Goal: Task Accomplishment & Management: Use online tool/utility

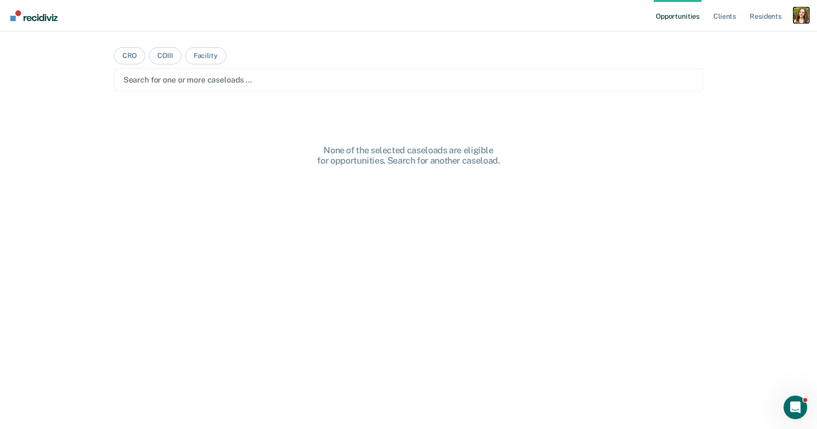
click at [804, 19] on div "Profile dropdown button" at bounding box center [801, 15] width 16 height 16
click at [737, 38] on link "Profile" at bounding box center [761, 40] width 79 height 8
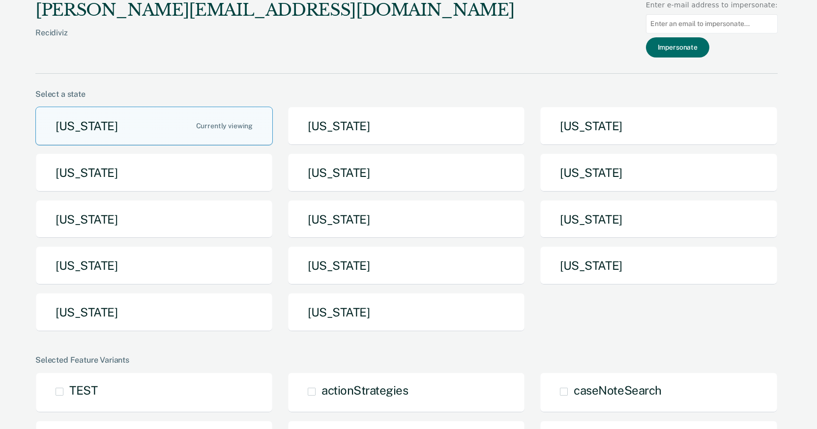
click at [713, 24] on input at bounding box center [712, 23] width 132 height 19
paste input "[EMAIL_ADDRESS][DOMAIN_NAME][US_STATE]"
type input "[EMAIL_ADDRESS][DOMAIN_NAME][US_STATE]"
click at [701, 47] on button "Impersonate" at bounding box center [677, 47] width 63 height 20
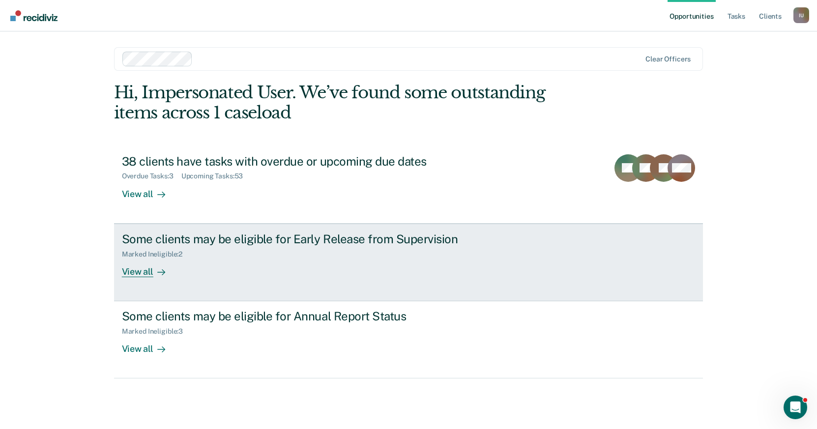
click at [219, 265] on div "Some clients may be eligible for Early Release from Supervision Marked Ineligib…" at bounding box center [306, 254] width 369 height 45
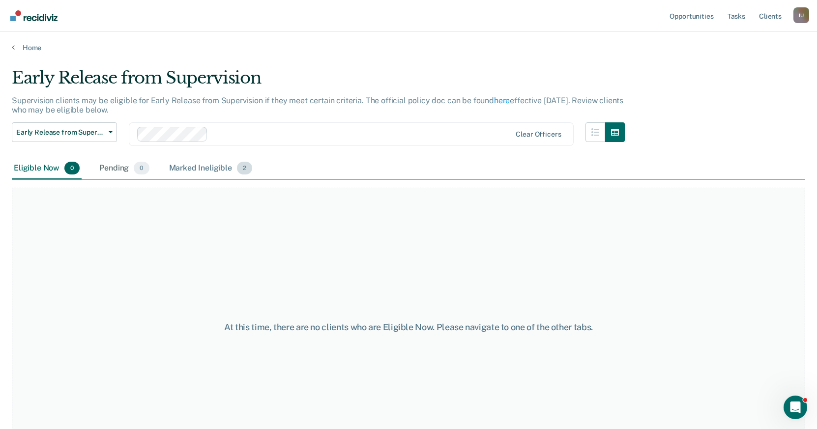
click at [182, 169] on div "Marked Ineligible 2" at bounding box center [211, 169] width 88 height 22
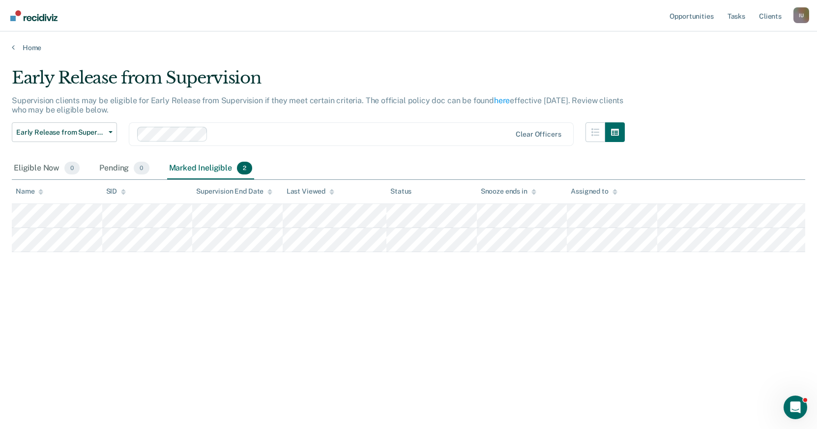
click at [80, 142] on div "Early Release from Supervision Early Release from Supervision Annual Report Sta…" at bounding box center [64, 139] width 105 height 35
click at [86, 130] on span "Early Release from Supervision" at bounding box center [60, 132] width 88 height 8
